Goal: Transaction & Acquisition: Purchase product/service

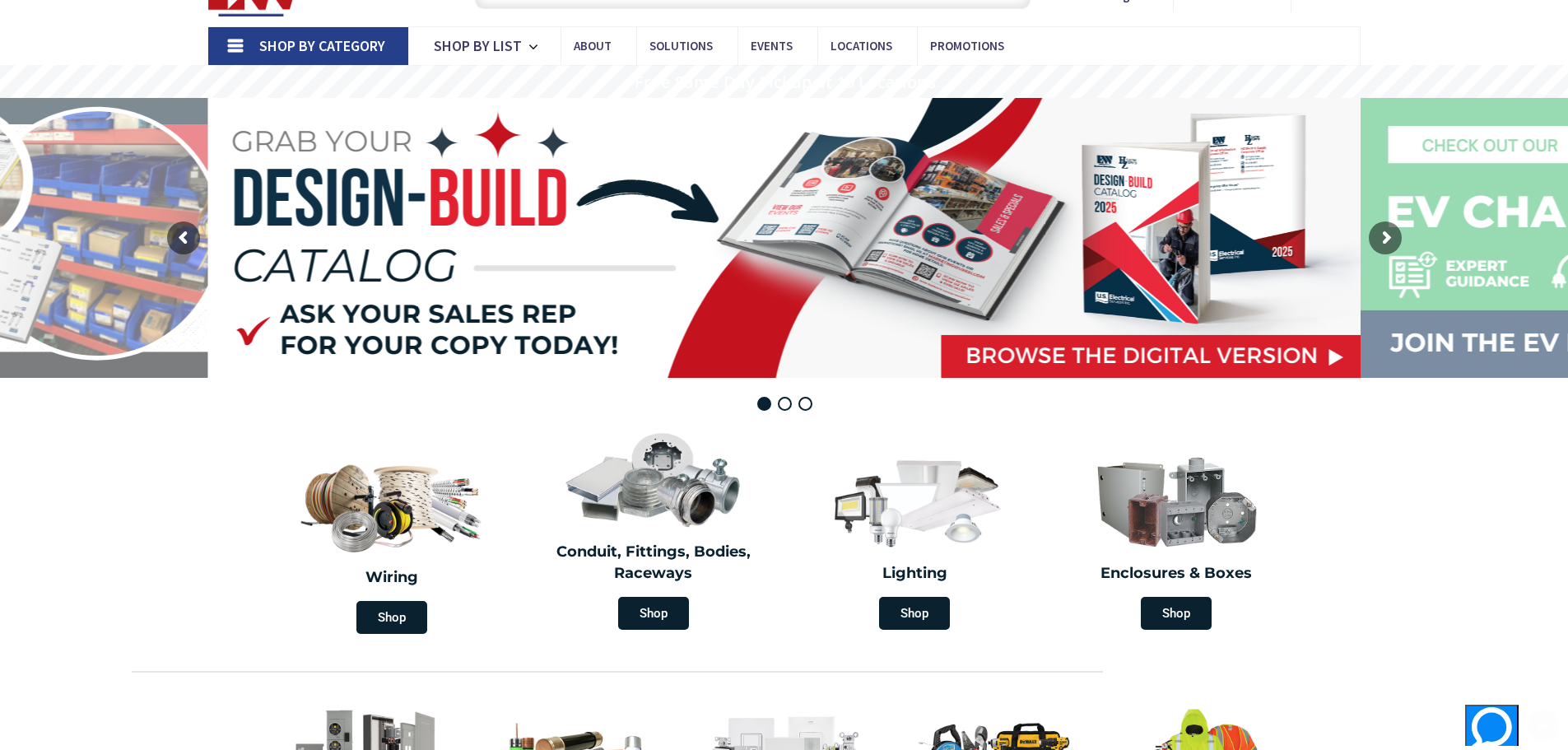
scroll to position [164, 0]
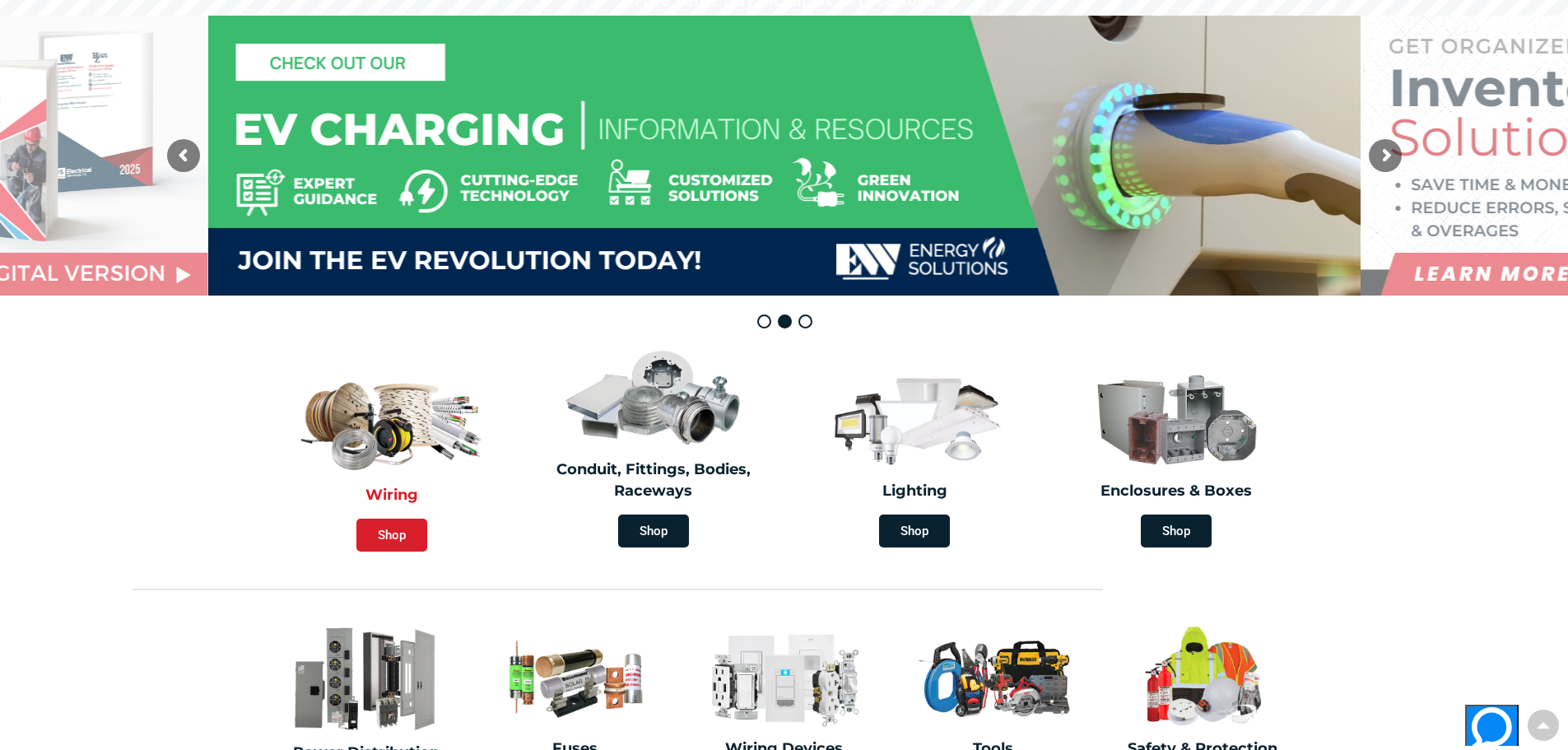
click at [409, 542] on span "Shop" at bounding box center [391, 534] width 71 height 33
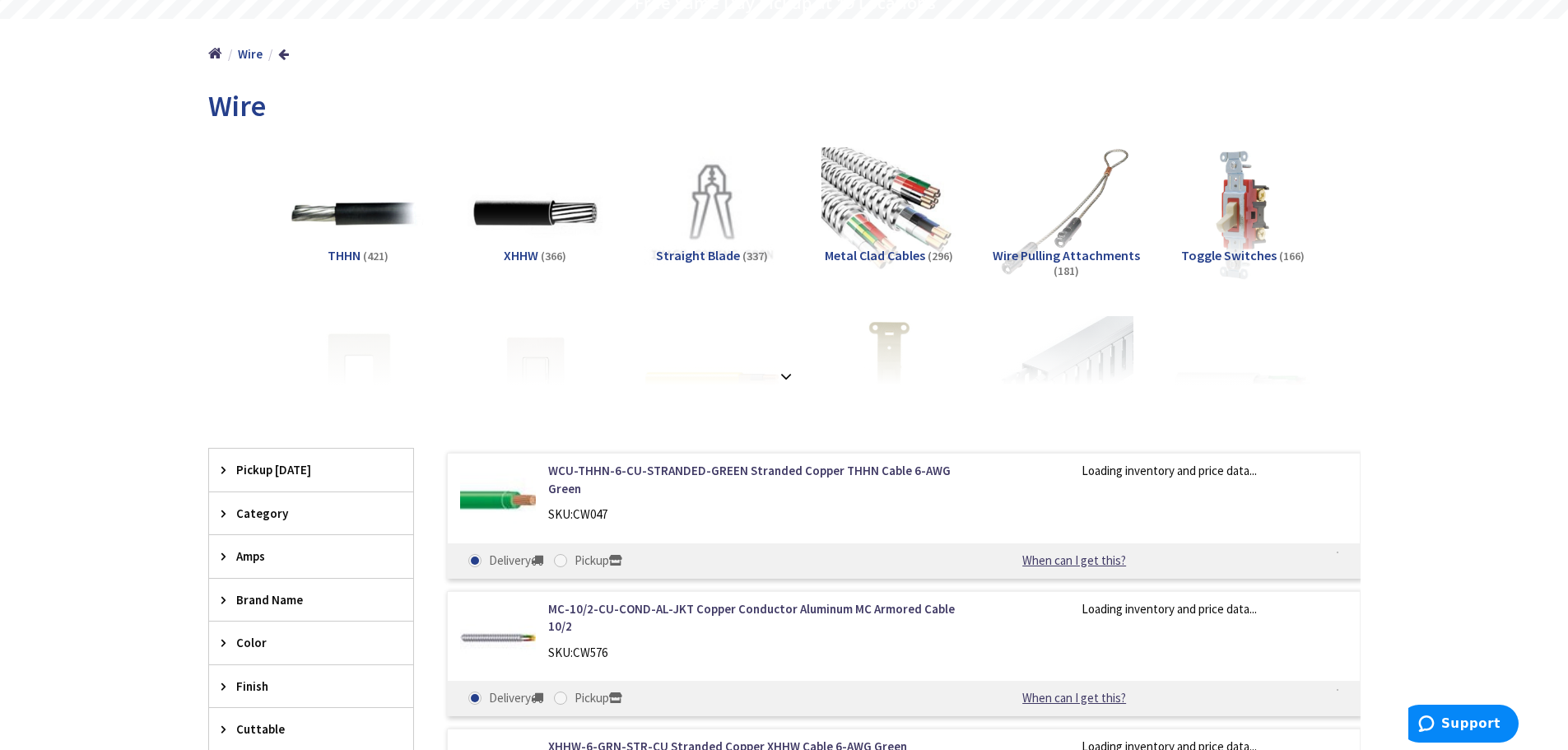
scroll to position [164, 0]
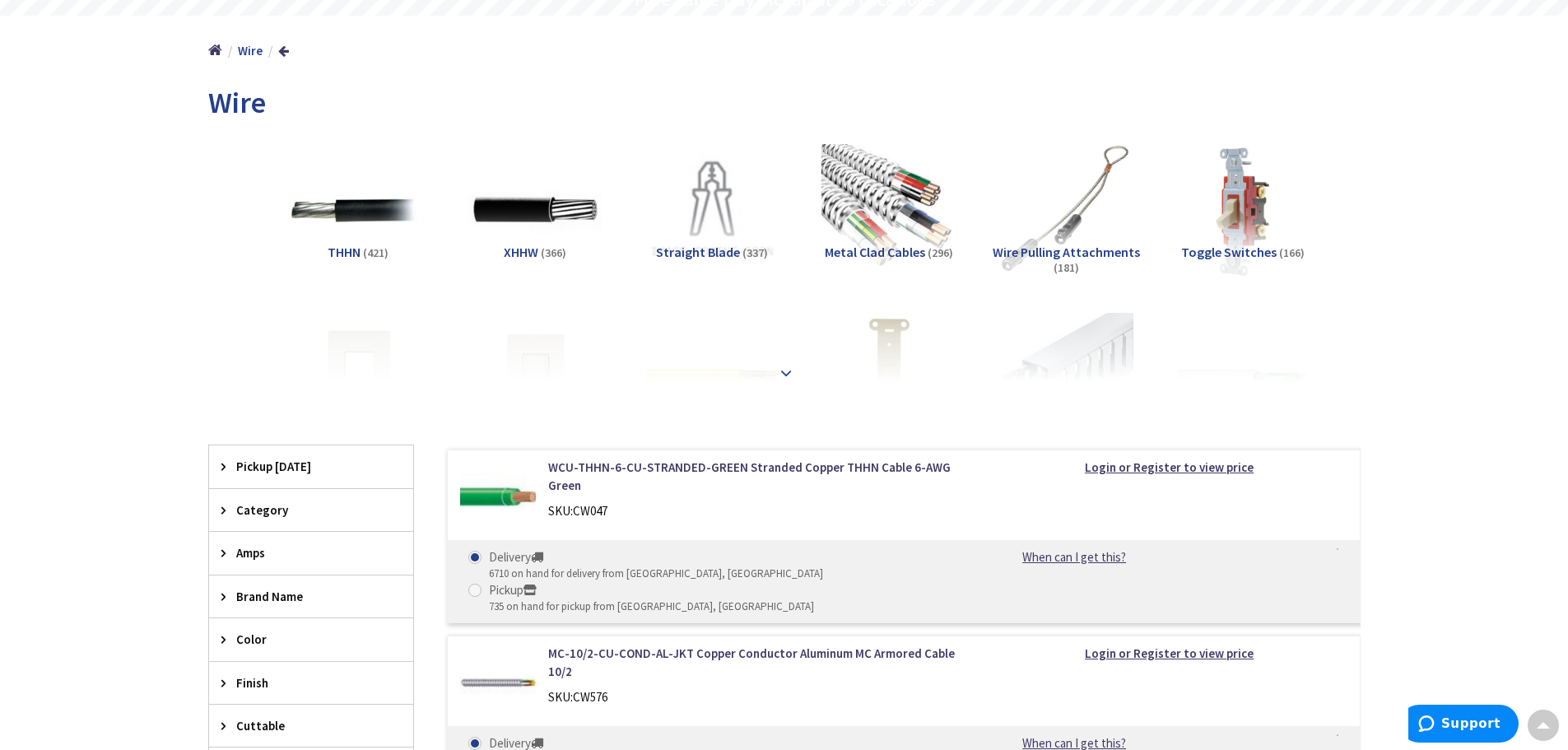
click at [777, 365] on strong at bounding box center [786, 373] width 19 height 18
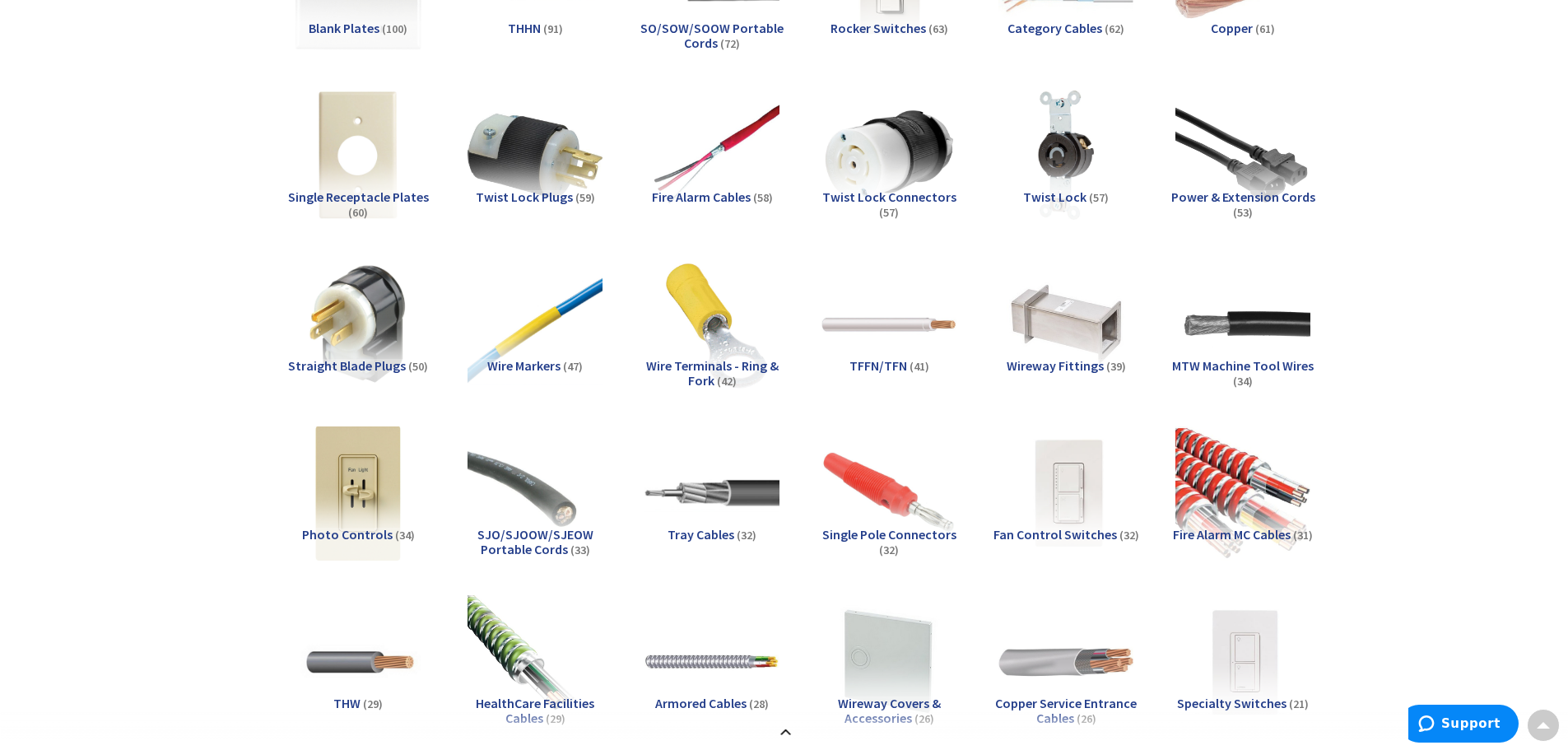
scroll to position [1152, 0]
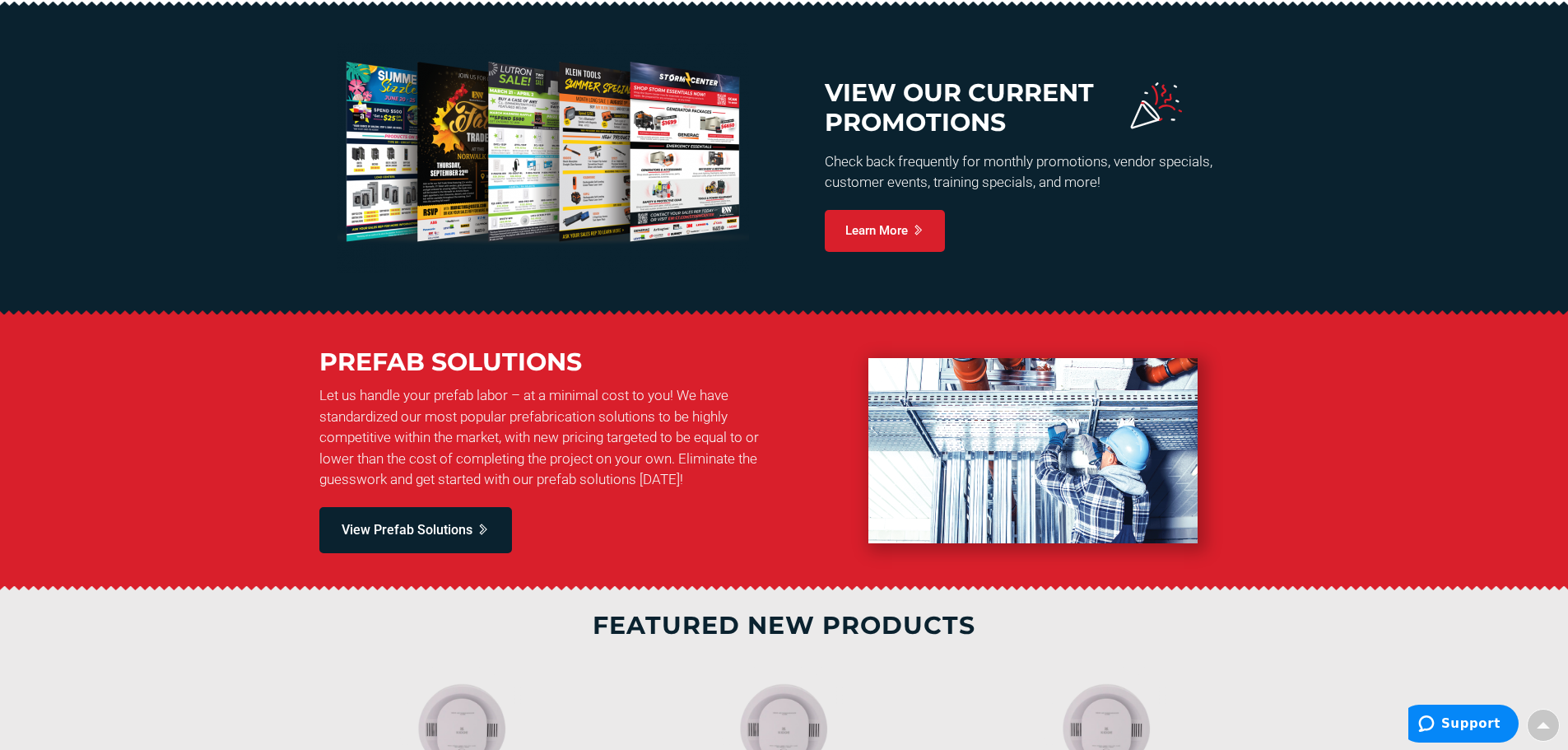
scroll to position [641, 0]
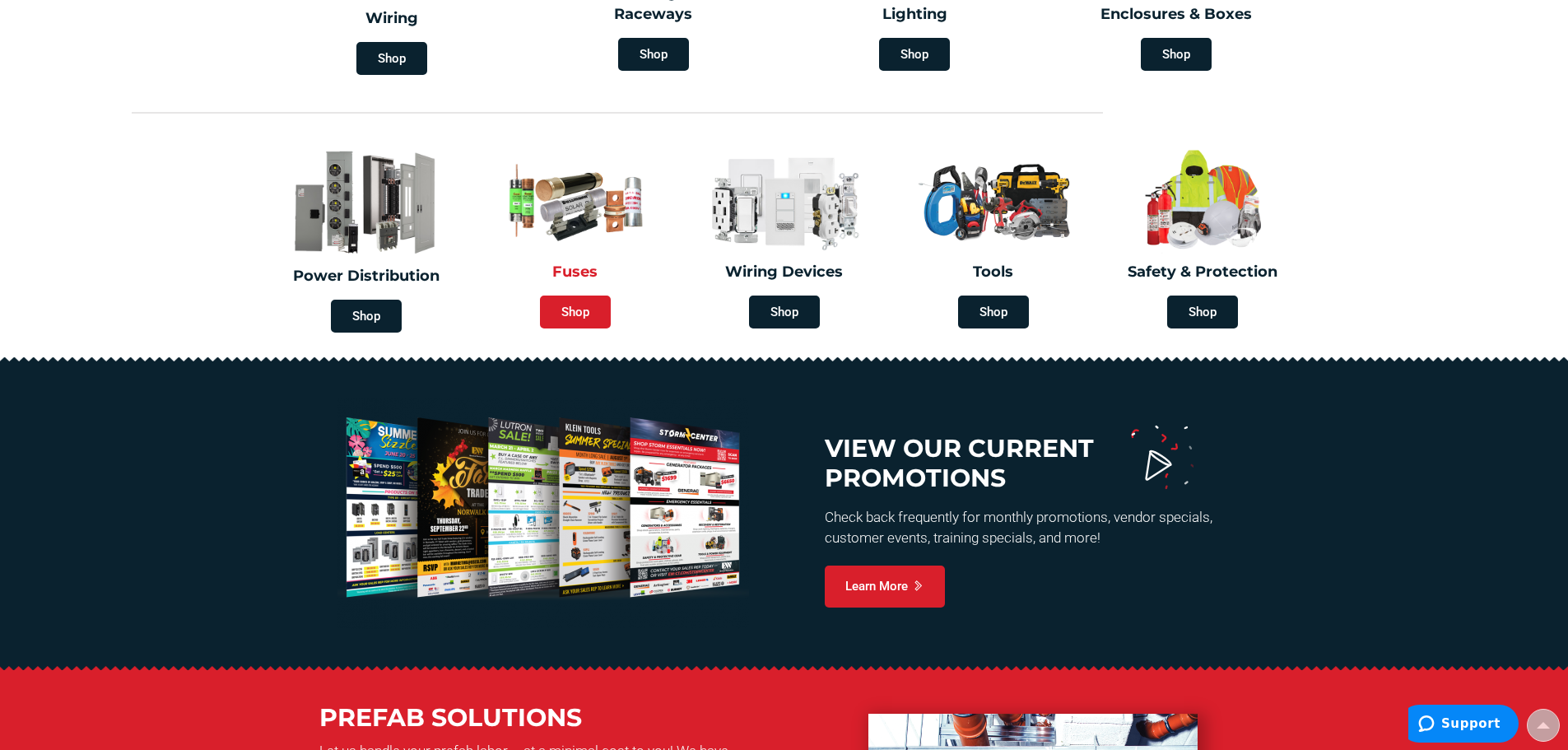
click at [552, 312] on span "Shop" at bounding box center [575, 311] width 71 height 33
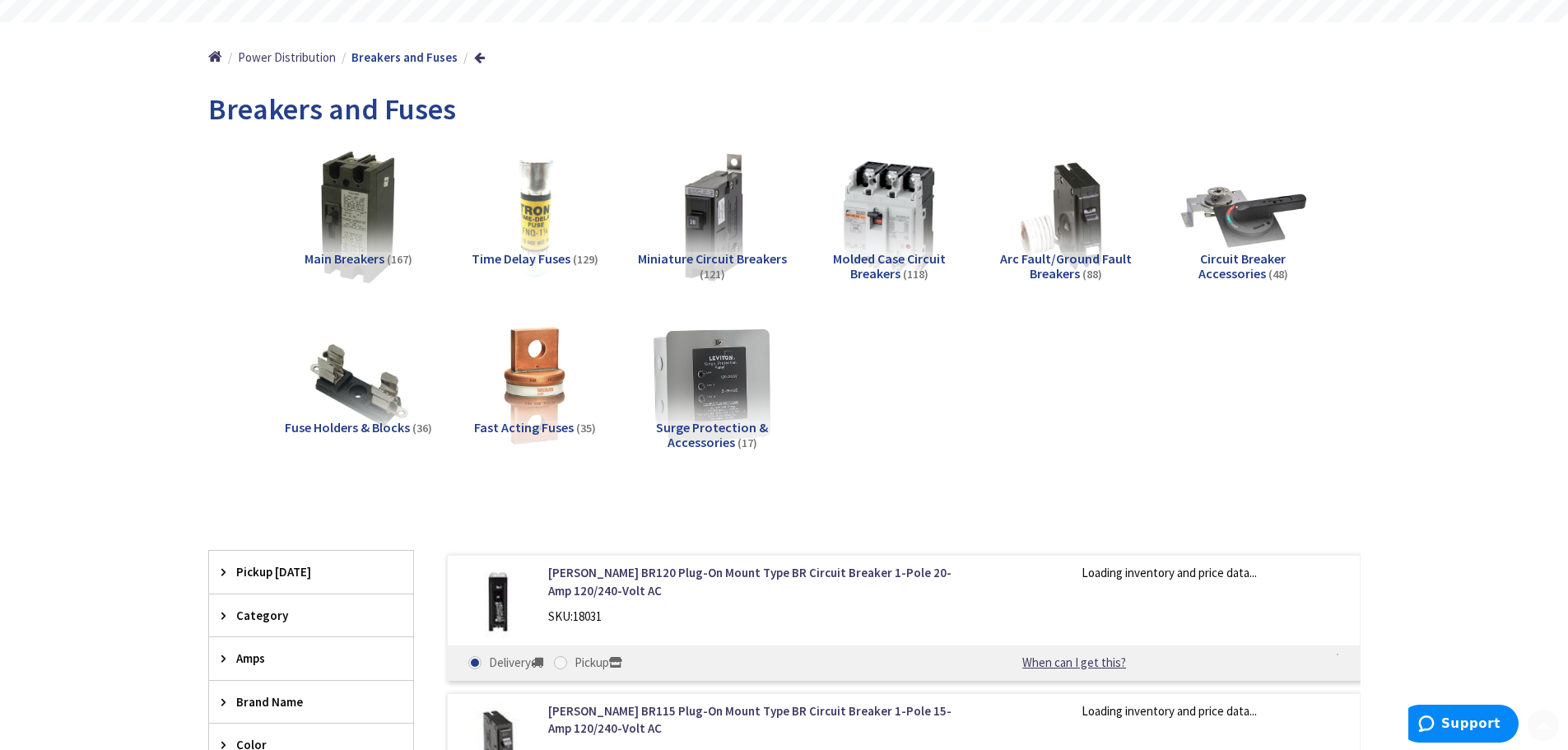
scroll to position [164, 0]
